Goal: Task Accomplishment & Management: Use online tool/utility

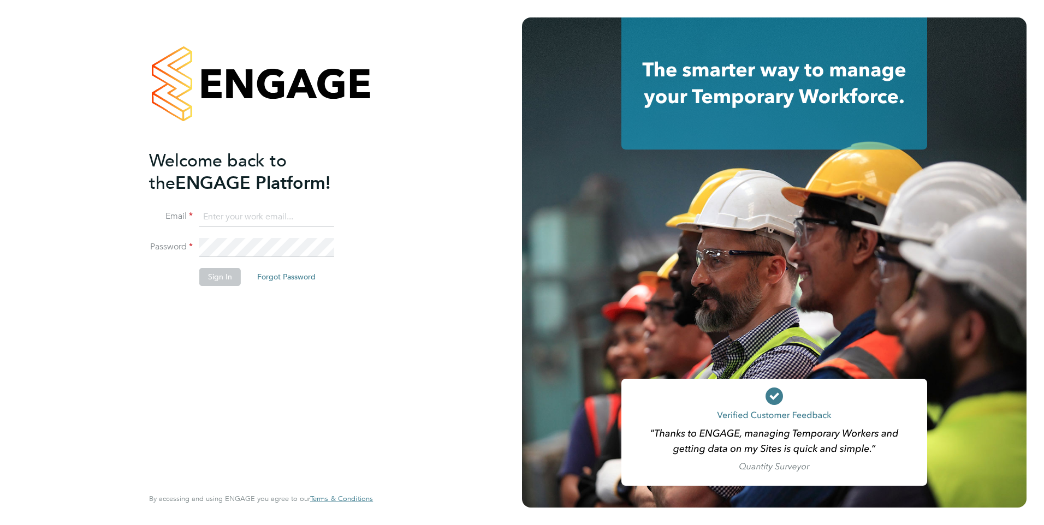
type input "lucy.jolley@servicecare.org.uk"
click at [212, 268] on fieldset "Email lucy.jolley@servicecare.org.uk Password Sign In Forgot Password" at bounding box center [255, 252] width 213 height 90
click at [214, 272] on button "Sign In" at bounding box center [219, 276] width 41 height 17
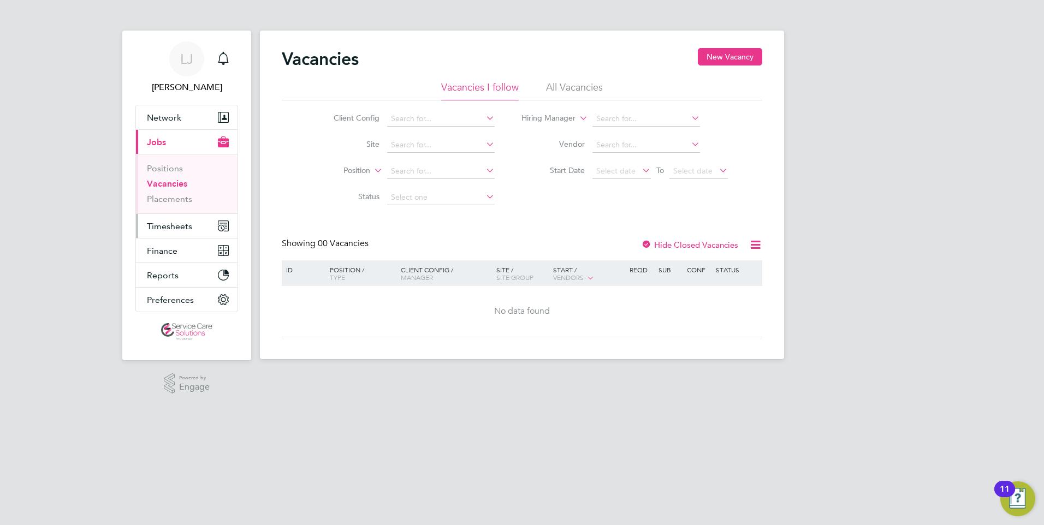
click at [173, 229] on span "Timesheets" at bounding box center [169, 226] width 45 height 10
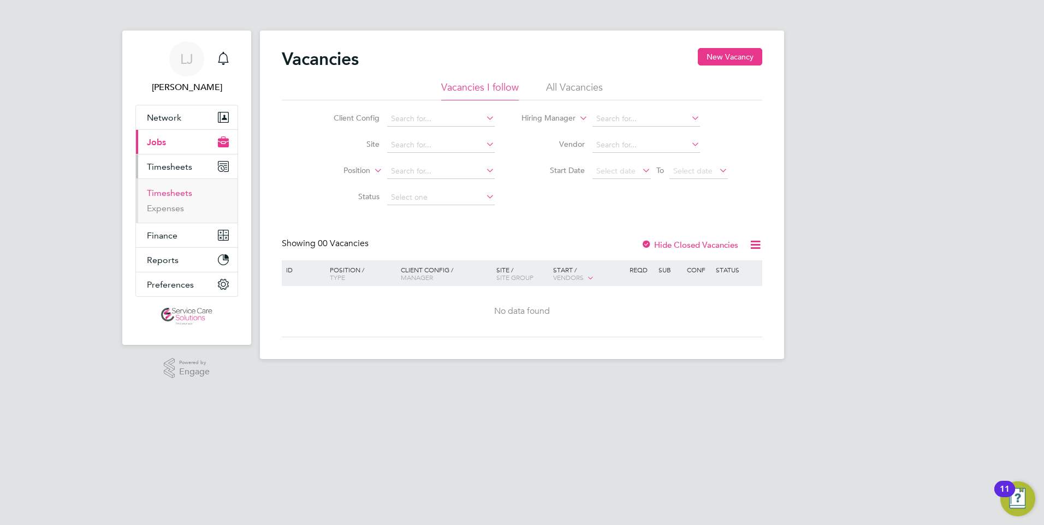
click at [166, 192] on link "Timesheets" at bounding box center [169, 193] width 45 height 10
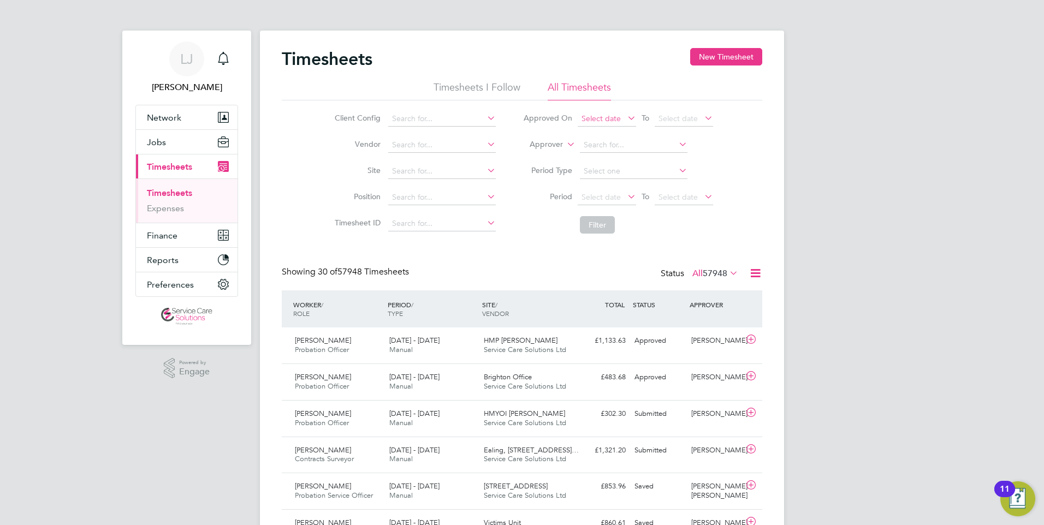
click at [600, 119] on span "Select date" at bounding box center [601, 119] width 39 height 10
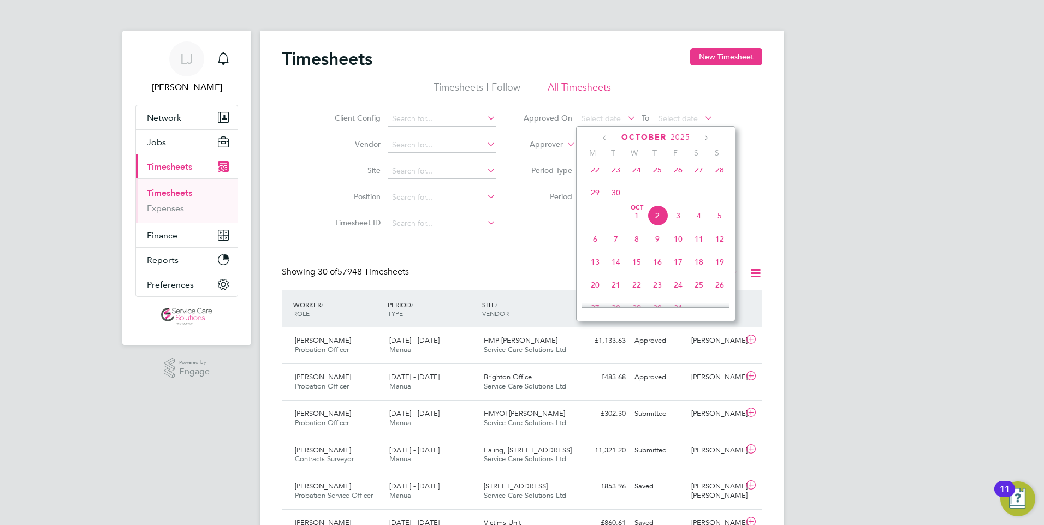
click at [638, 223] on span "[DATE]" at bounding box center [636, 215] width 21 height 21
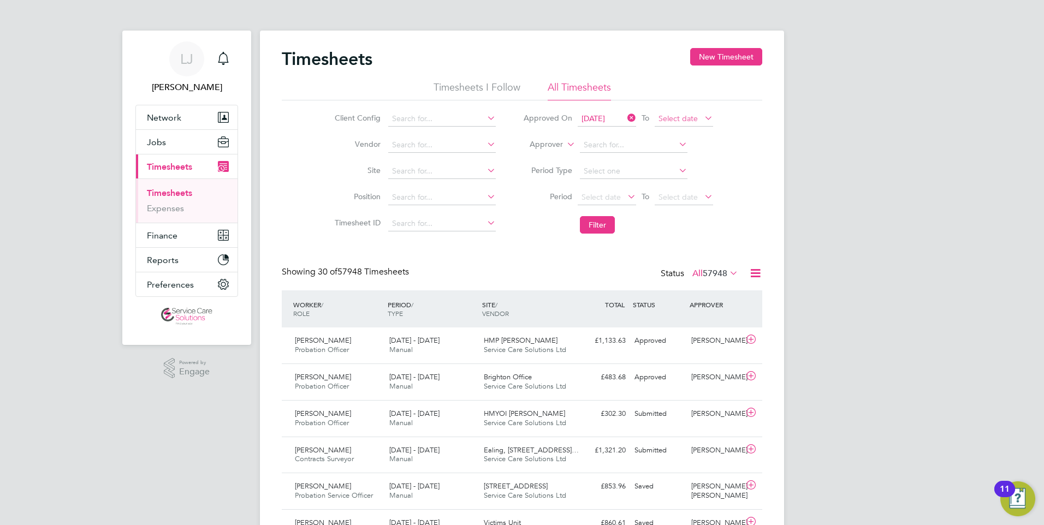
click at [686, 117] on span "Select date" at bounding box center [678, 119] width 39 height 10
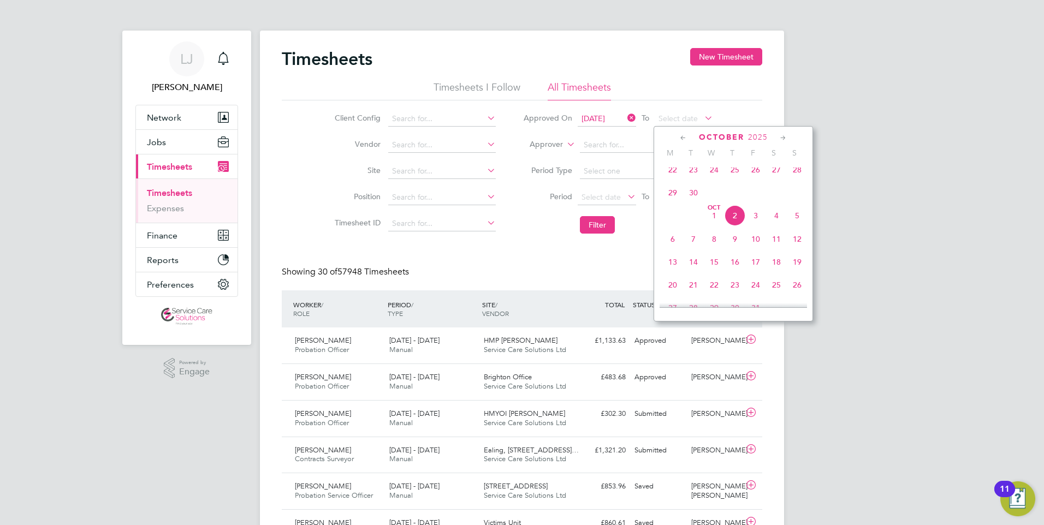
click at [730, 223] on span "2" at bounding box center [735, 215] width 21 height 21
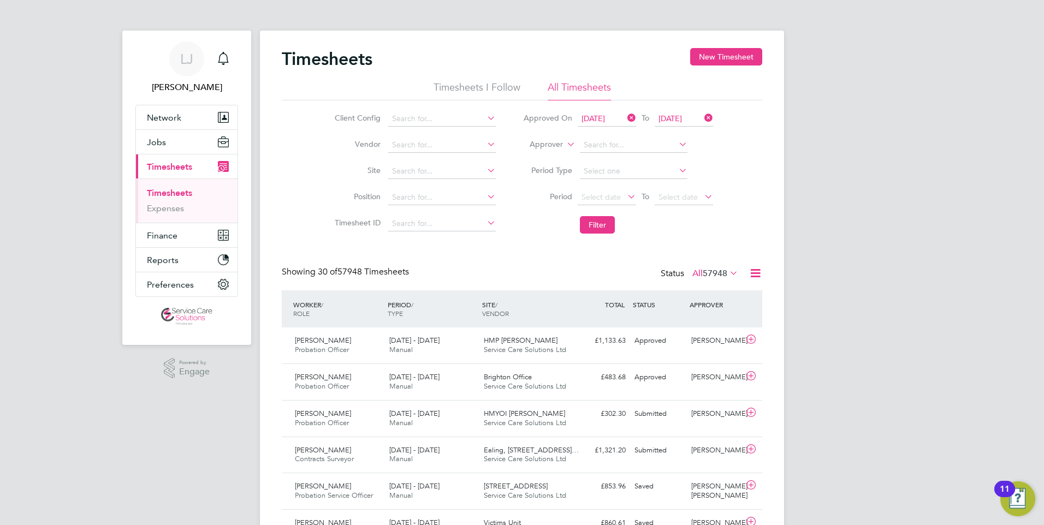
click at [751, 273] on icon at bounding box center [756, 273] width 14 height 14
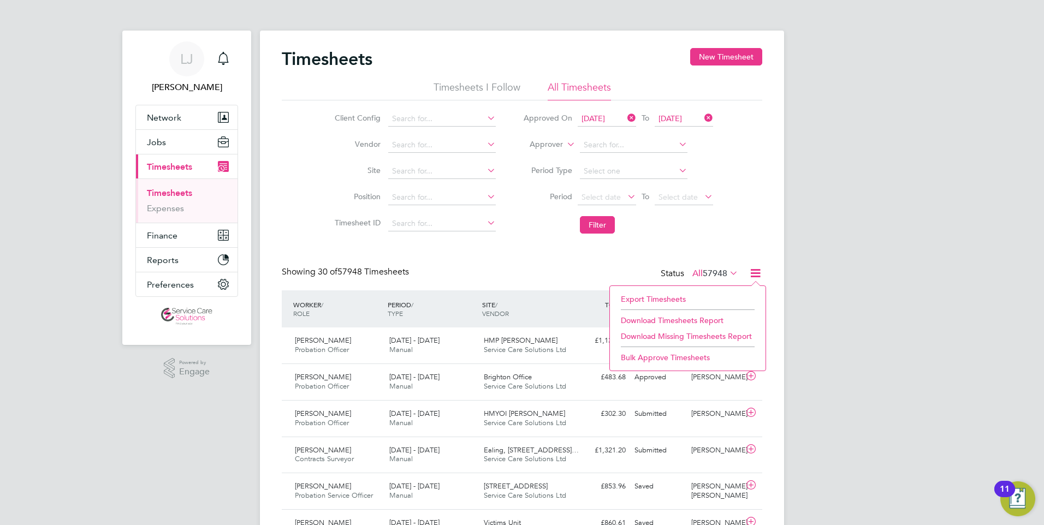
click at [657, 296] on li "Export Timesheets" at bounding box center [687, 299] width 145 height 15
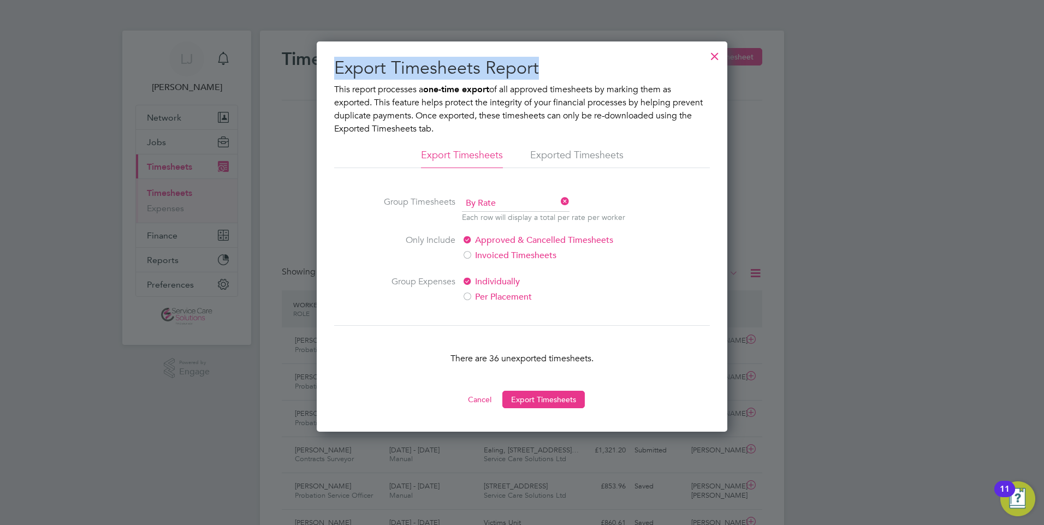
drag, startPoint x: 579, startPoint y: 61, endPoint x: 935, endPoint y: 295, distance: 426.3
click at [558, 398] on button "Export Timesheets" at bounding box center [543, 399] width 82 height 17
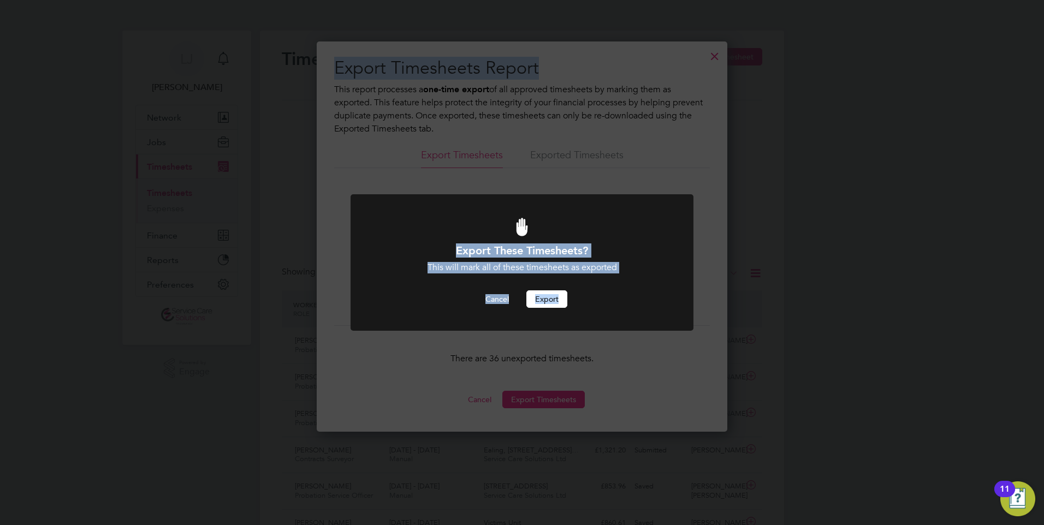
click at [582, 257] on h1 "Export These Timesheets?" at bounding box center [522, 251] width 284 height 14
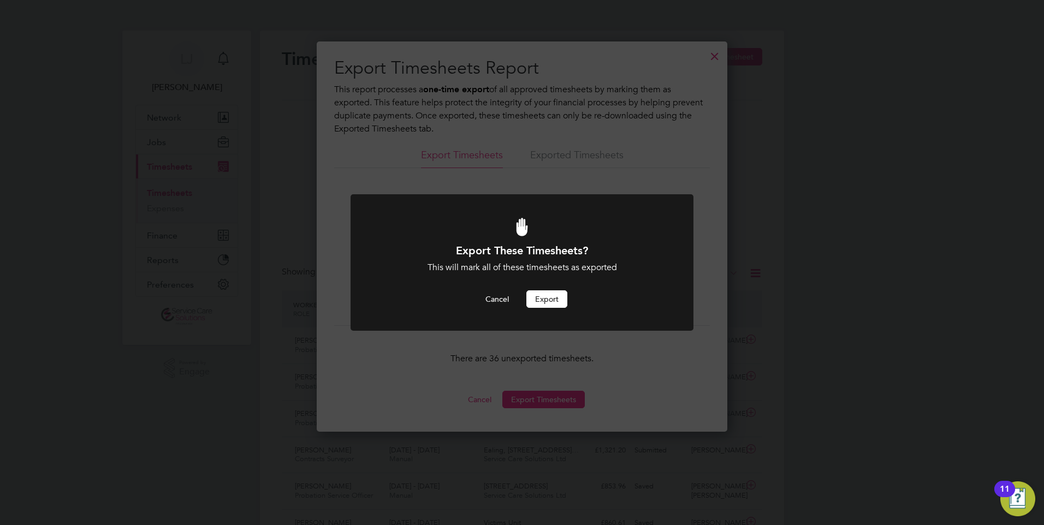
click at [553, 301] on button "Export" at bounding box center [546, 298] width 41 height 17
